Goal: Manage account settings

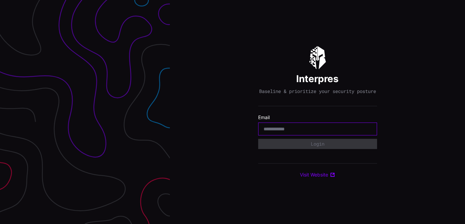
click at [286, 132] on input "email" at bounding box center [318, 129] width 108 height 6
type input "**********"
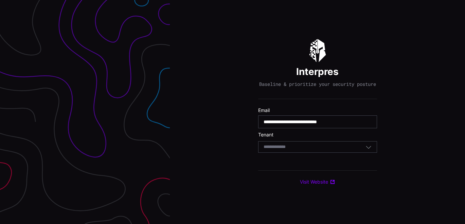
click at [294, 148] on input at bounding box center [281, 147] width 35 height 6
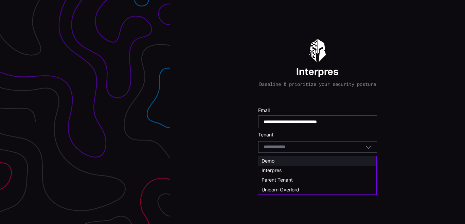
click at [279, 161] on div "Demo" at bounding box center [317, 161] width 111 height 6
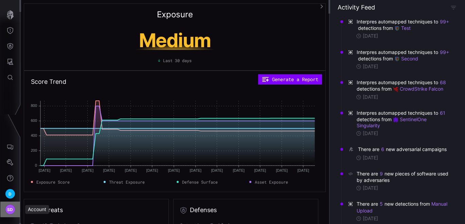
click at [12, 201] on span "SD" at bounding box center [10, 209] width 6 height 7
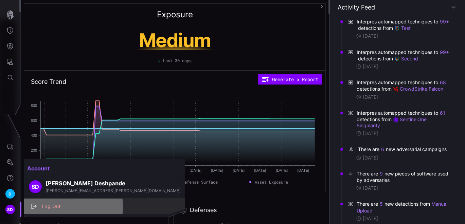
click at [62, 201] on div "Log Out" at bounding box center [107, 206] width 139 height 8
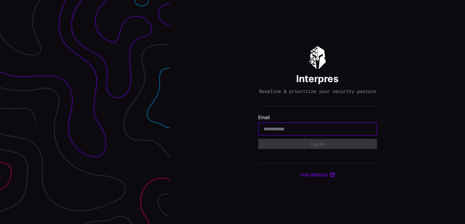
click at [277, 132] on input "email" at bounding box center [318, 129] width 108 height 6
type input "**********"
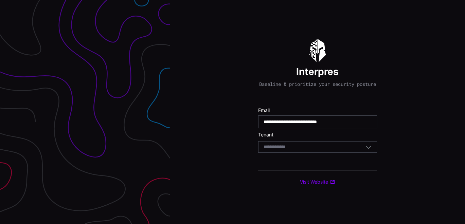
click at [305, 150] on div "Select Tenant" at bounding box center [315, 147] width 102 height 6
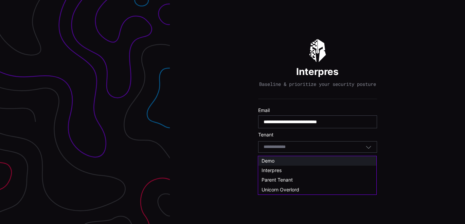
click at [272, 162] on span "Demo" at bounding box center [268, 161] width 13 height 6
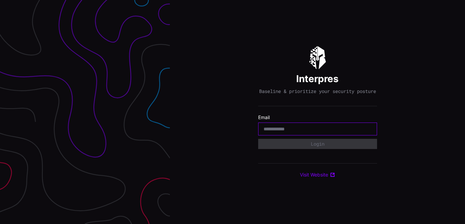
click at [319, 132] on input "email" at bounding box center [318, 129] width 108 height 6
type input "**********"
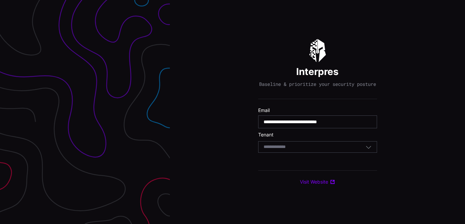
click at [305, 149] on div "Select Tenant" at bounding box center [315, 147] width 102 height 6
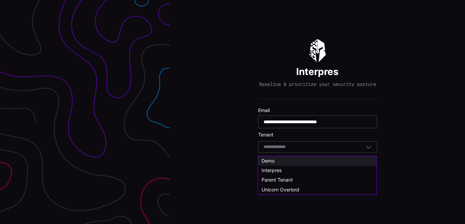
click at [268, 158] on span "Demo" at bounding box center [268, 161] width 13 height 6
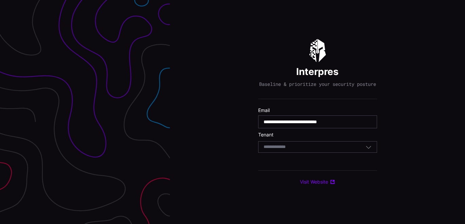
click at [298, 150] on div "Select Tenant" at bounding box center [315, 147] width 102 height 6
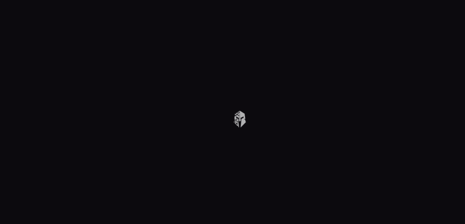
click at [271, 161] on body at bounding box center [232, 112] width 465 height 224
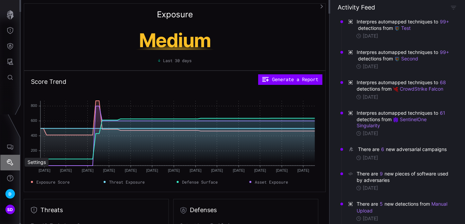
click at [10, 165] on icon "Settings" at bounding box center [10, 162] width 7 height 7
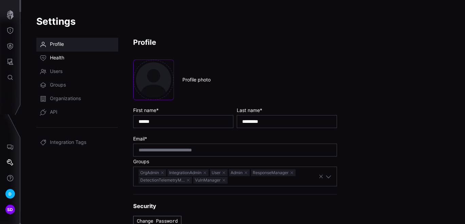
click at [60, 55] on span "Health" at bounding box center [57, 58] width 14 height 7
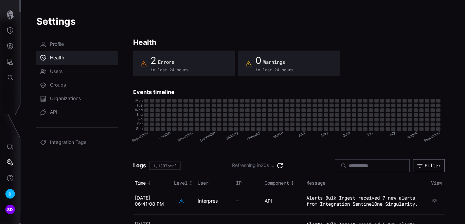
click at [277, 167] on icon at bounding box center [279, 165] width 5 height 5
click at [7, 211] on span "SD" at bounding box center [10, 209] width 6 height 7
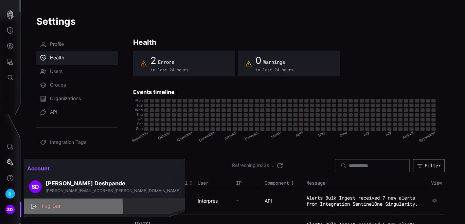
click at [49, 208] on div "Log Out" at bounding box center [107, 206] width 139 height 8
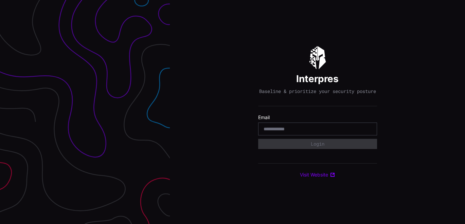
click at [292, 132] on input "email" at bounding box center [318, 129] width 108 height 6
type input "**********"
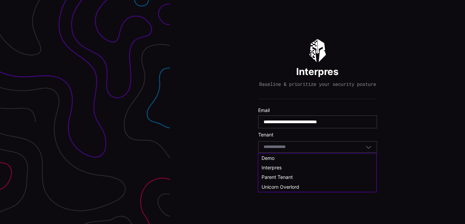
click at [285, 149] on input at bounding box center [281, 147] width 35 height 6
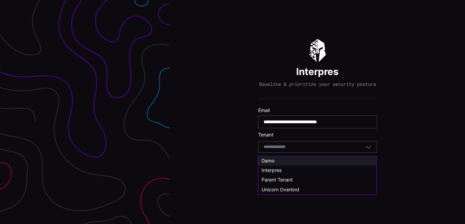
click at [270, 163] on span "Demo" at bounding box center [268, 161] width 13 height 6
